Goal: Information Seeking & Learning: Learn about a topic

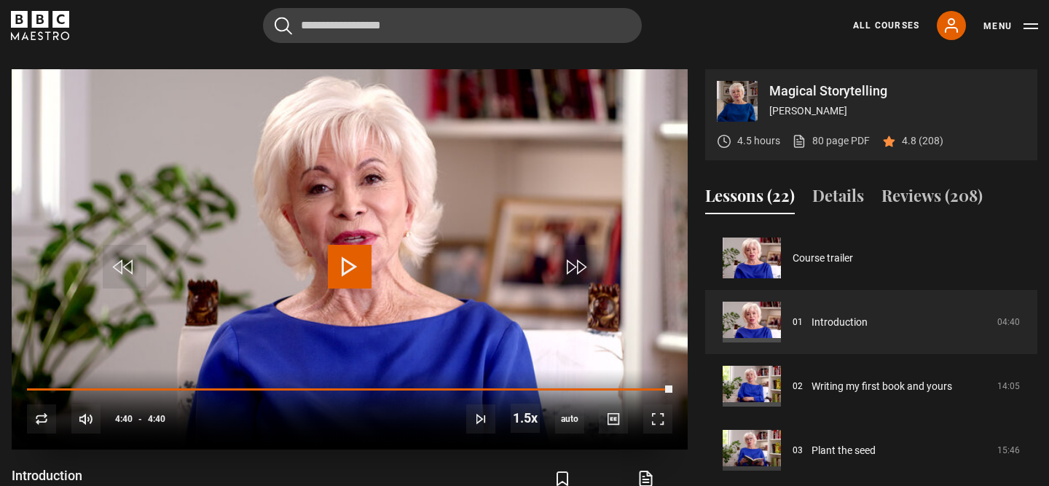
click at [338, 286] on span "Video Player" at bounding box center [350, 267] width 44 height 44
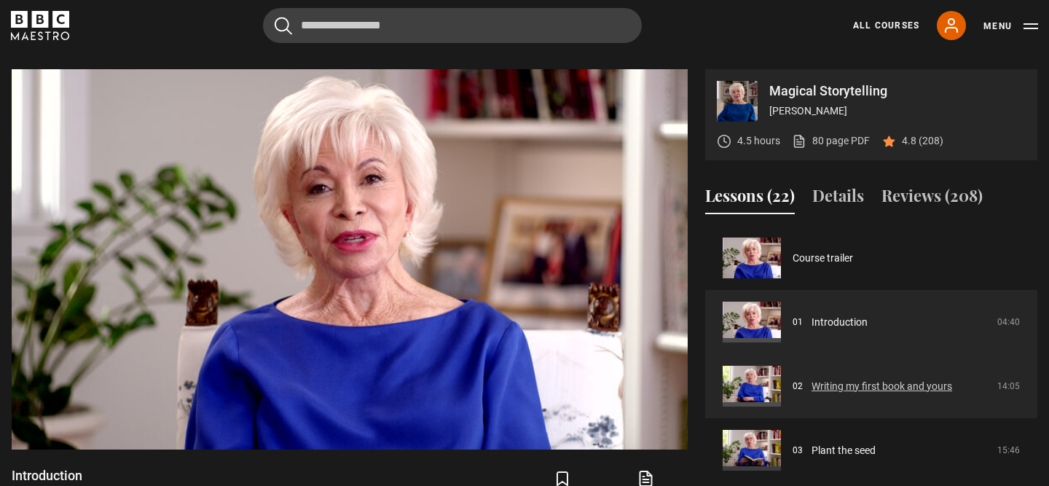
click at [921, 379] on link "Writing my first book and yours" at bounding box center [882, 386] width 141 height 15
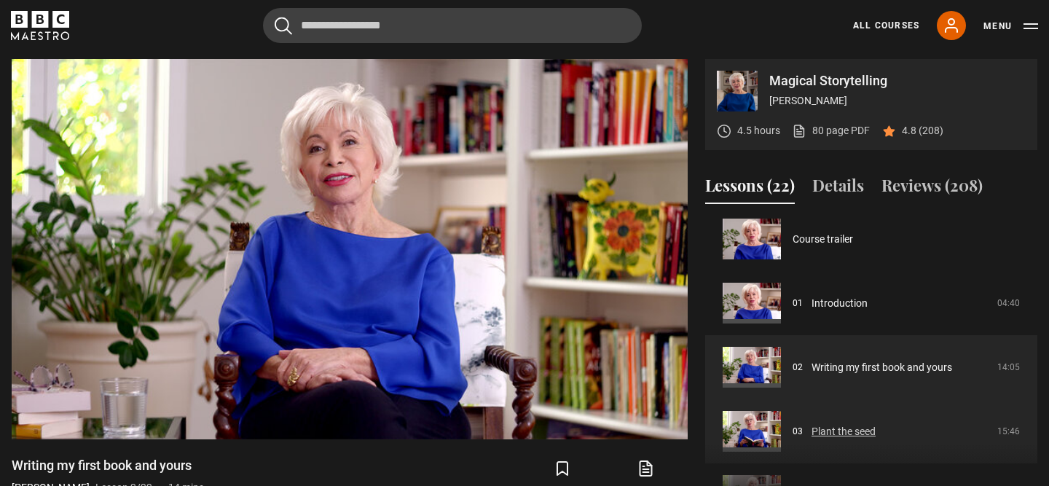
scroll to position [9, 0]
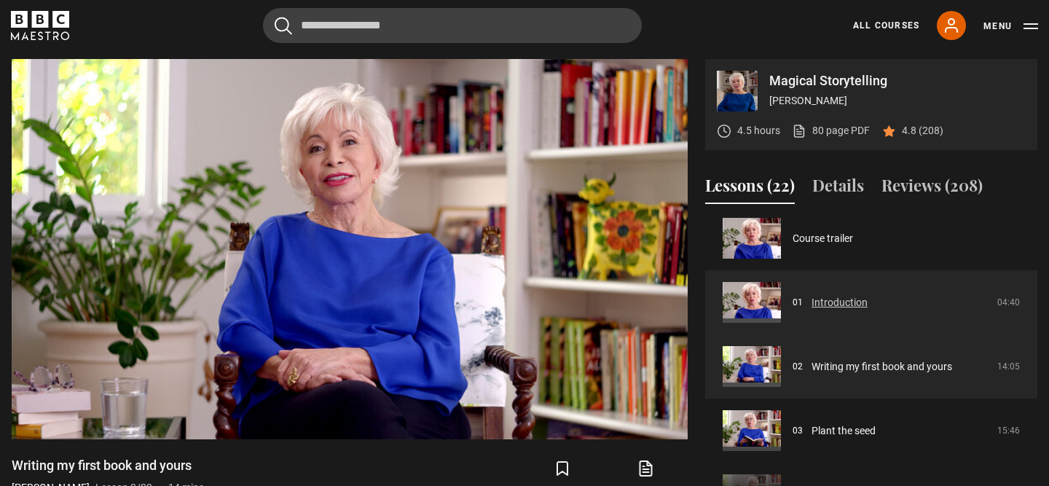
click at [868, 296] on link "Introduction" at bounding box center [840, 302] width 56 height 15
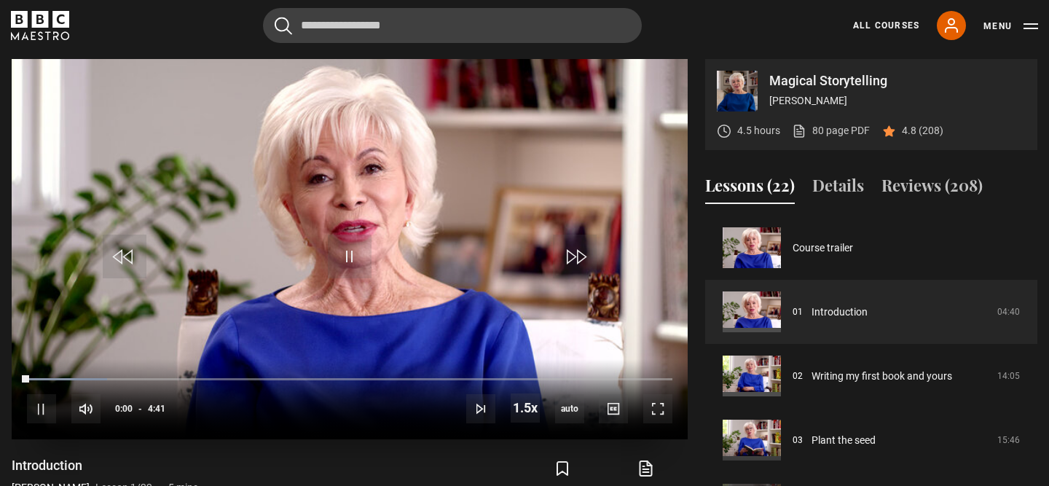
click at [498, 383] on div "10s Skip Back 10 seconds Pause 10s Skip Forward 10 seconds Loaded : 12.46% 3:20…" at bounding box center [350, 399] width 676 height 81
click at [493, 376] on div "10s Skip Back 10 seconds Pause 10s Skip Forward 10 seconds Loaded : 12.46% 3:24…" at bounding box center [350, 399] width 676 height 81
click at [576, 375] on div "10s Skip Back 10 seconds Pause 10s Skip Forward 10 seconds Loaded : 14.23% 3:24…" at bounding box center [350, 399] width 676 height 81
drag, startPoint x: 39, startPoint y: 380, endPoint x: 395, endPoint y: 380, distance: 355.6
click at [396, 382] on div "10s Skip Back 10 seconds Play 10s Skip Forward 10 seconds Loaded : 0.00% 0:05 0…" at bounding box center [350, 399] width 676 height 81
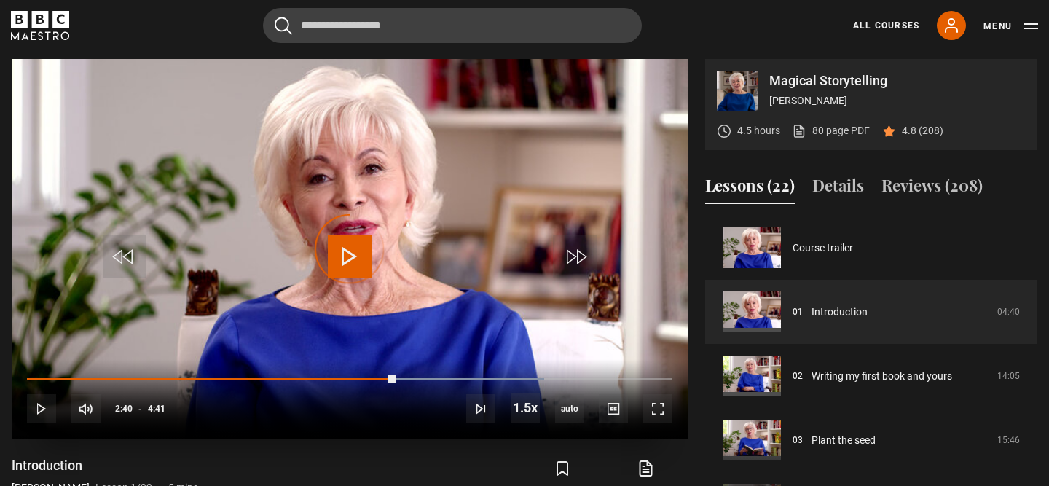
drag, startPoint x: 395, startPoint y: 380, endPoint x: 479, endPoint y: 380, distance: 83.8
click at [480, 380] on div "10s Skip Back 10 seconds Play 10s Skip Forward 10 seconds Loaded : 80.07% 2:40 …" at bounding box center [350, 399] width 676 height 81
click at [550, 372] on div "10s Skip Back 10 seconds Pause 10s Skip Forward 10 seconds Loaded : 94.31% 3:43…" at bounding box center [350, 399] width 676 height 81
click at [611, 375] on div "10s Skip Back 10 seconds Pause 10s Skip Forward 10 seconds Loaded : 94.31% 3:43…" at bounding box center [350, 399] width 676 height 81
drag, startPoint x: 494, startPoint y: 373, endPoint x: 598, endPoint y: 374, distance: 104.2
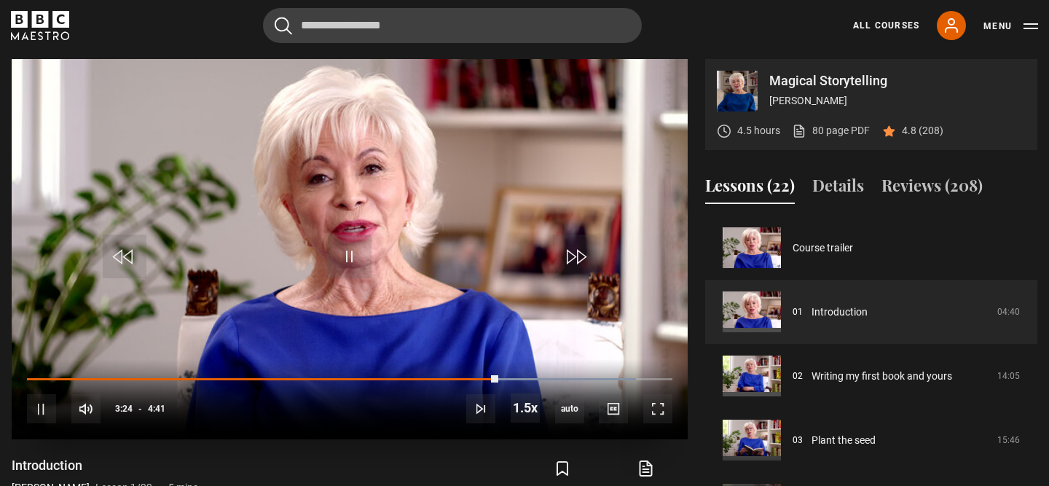
click at [598, 374] on div "10s Skip Back 10 seconds Pause 10s Skip Forward 10 seconds Loaded : 94.31% 3:35…" at bounding box center [350, 399] width 676 height 81
drag, startPoint x: 501, startPoint y: 375, endPoint x: 654, endPoint y: 376, distance: 153.0
click at [654, 376] on div "10s Skip Back 10 seconds Play 10s Skip Forward 10 seconds Loaded : 96.09% 3:26 …" at bounding box center [350, 399] width 676 height 81
click at [580, 252] on span "Video Player" at bounding box center [575, 257] width 44 height 44
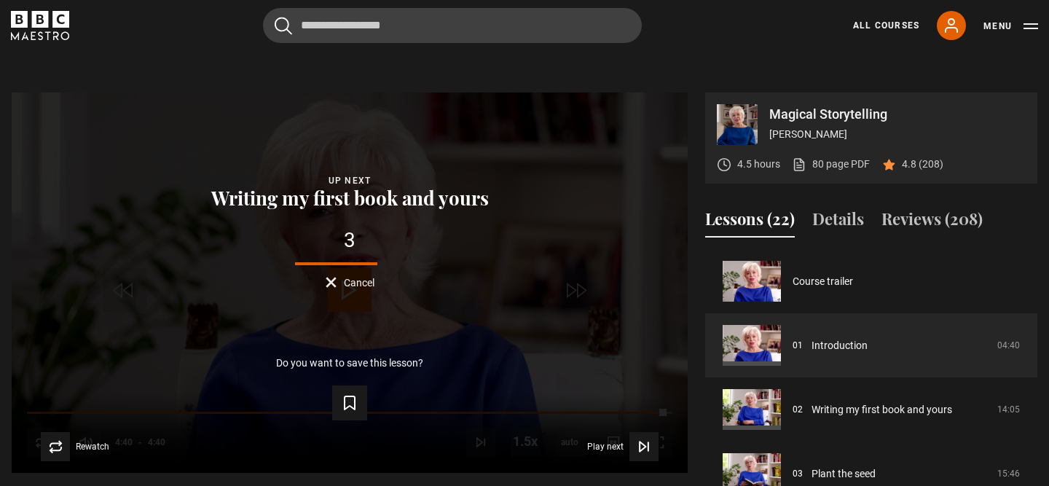
scroll to position [678, 0]
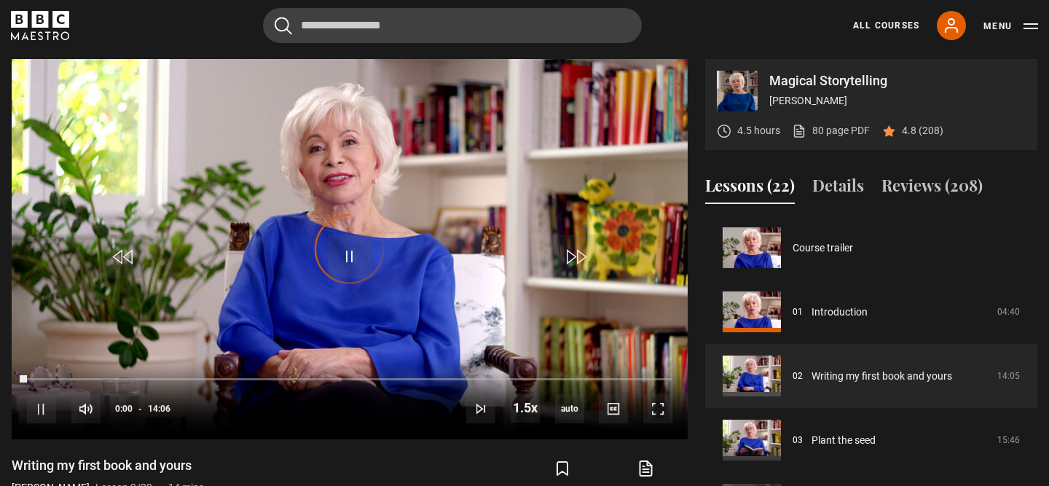
scroll to position [64, 0]
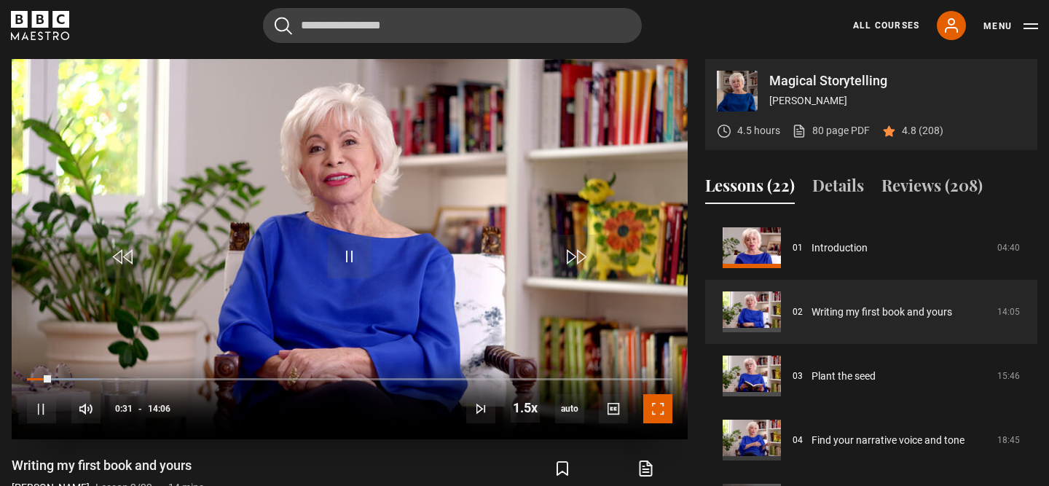
click at [655, 406] on span "Video Player" at bounding box center [657, 408] width 29 height 29
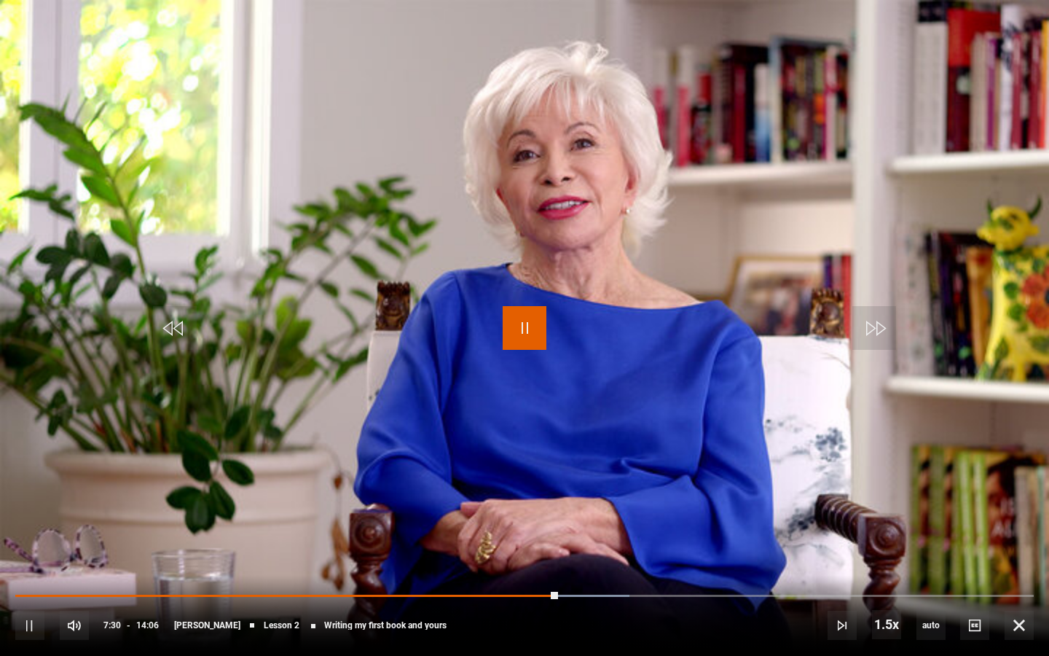
click at [529, 327] on span "Video Player" at bounding box center [525, 328] width 44 height 44
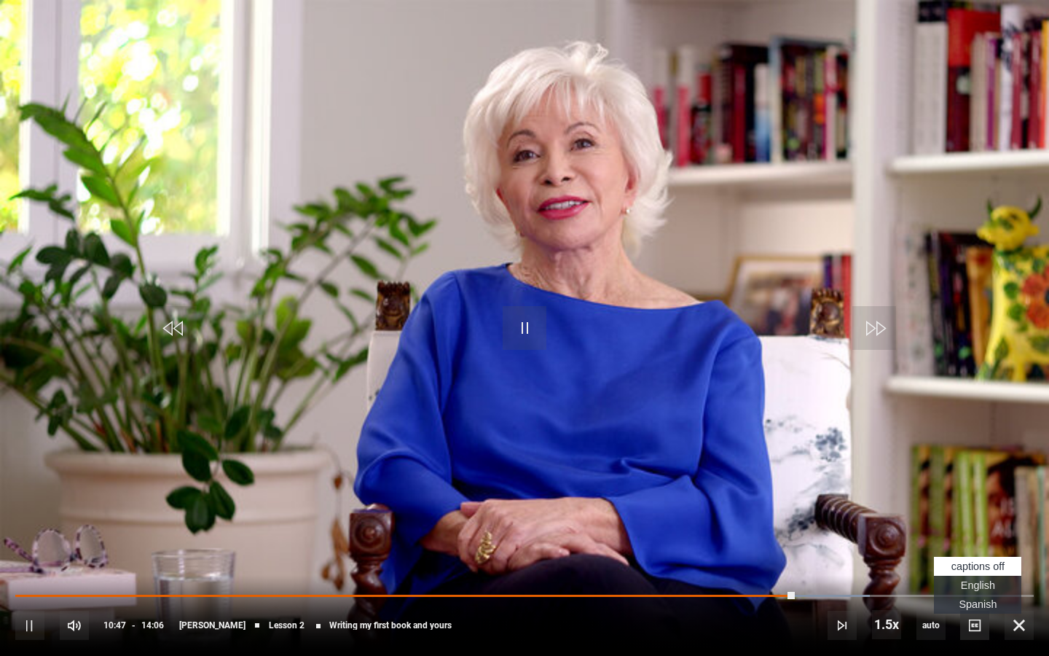
click at [972, 485] on span "Video Player" at bounding box center [974, 625] width 29 height 29
click at [978, 485] on li "English Captions" at bounding box center [977, 585] width 87 height 19
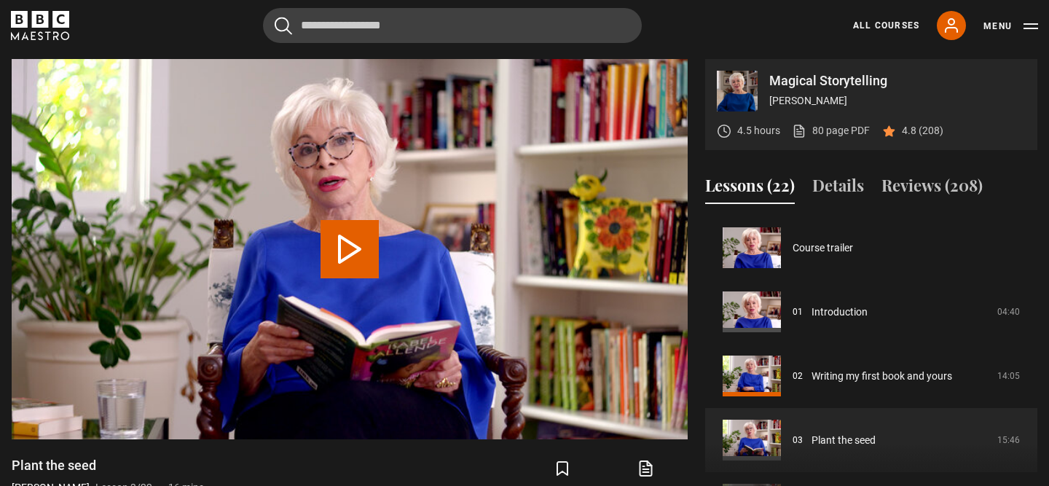
scroll to position [128, 0]
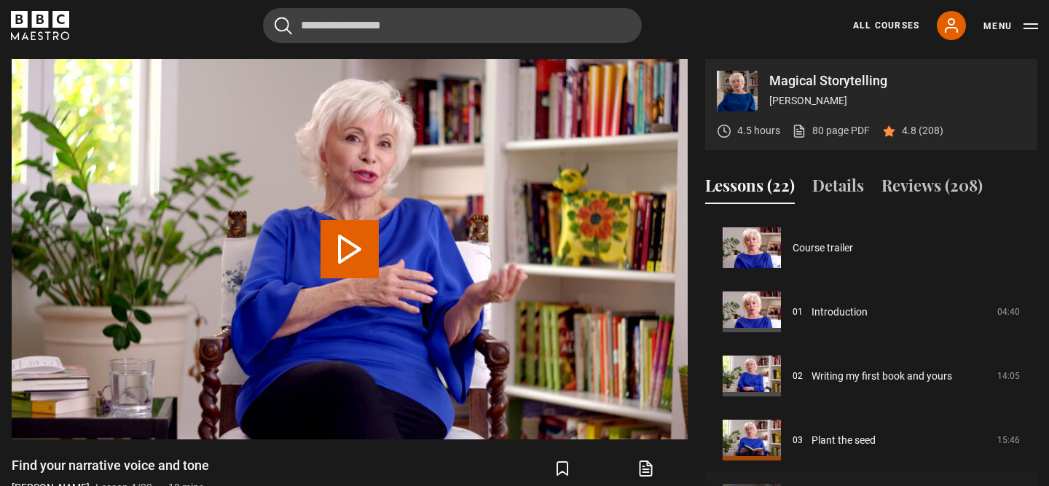
scroll to position [192, 0]
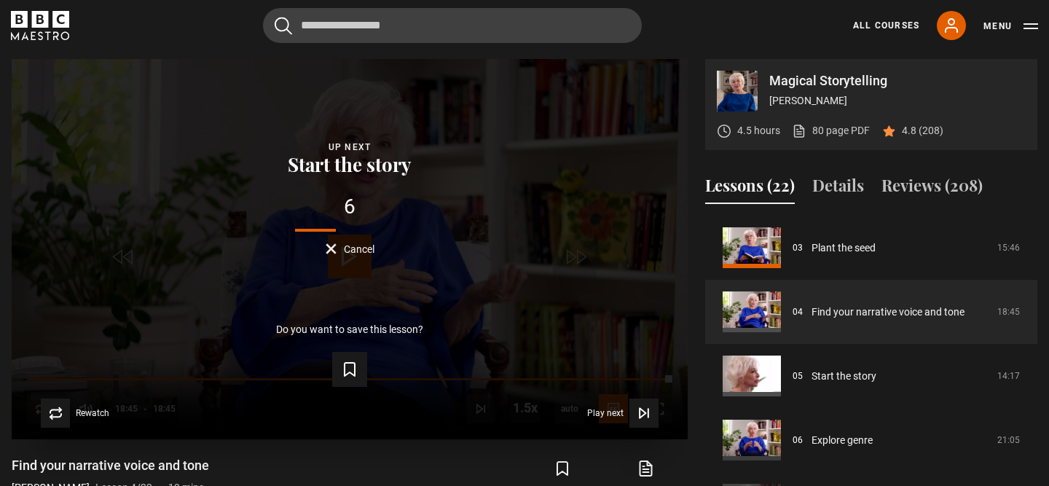
click at [336, 243] on button "Cancel" at bounding box center [350, 248] width 49 height 11
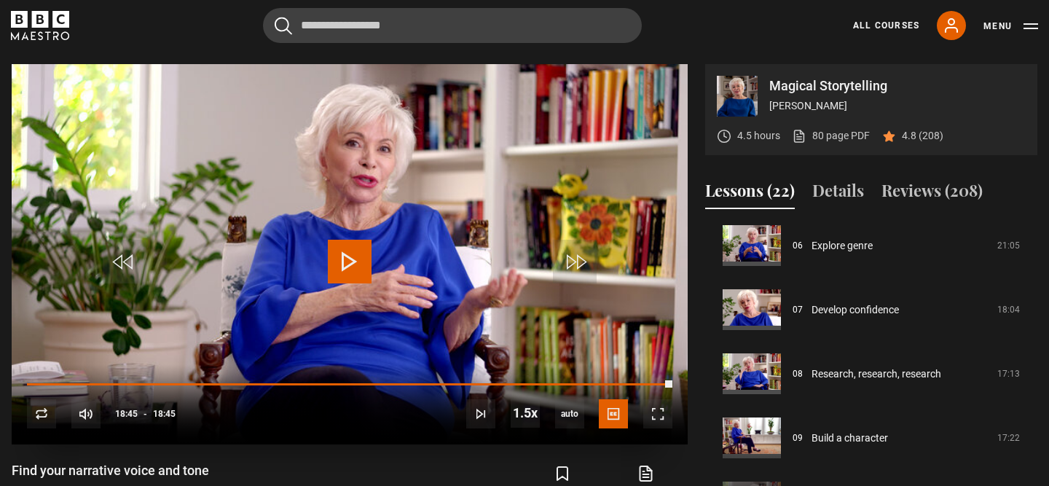
scroll to position [716, 0]
